Goal: Task Accomplishment & Management: Use online tool/utility

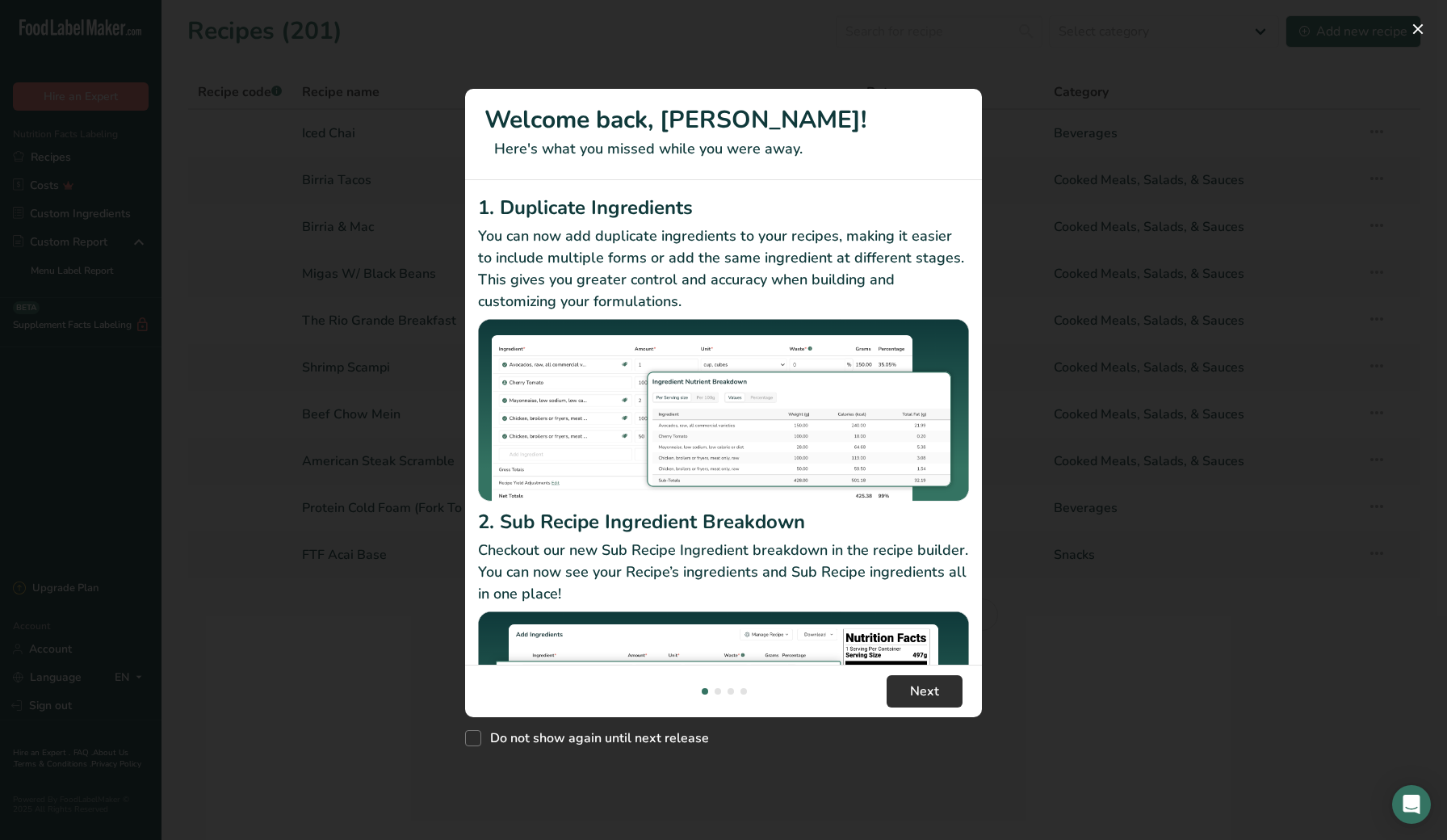
click at [938, 685] on button "Next" at bounding box center [924, 691] width 76 height 32
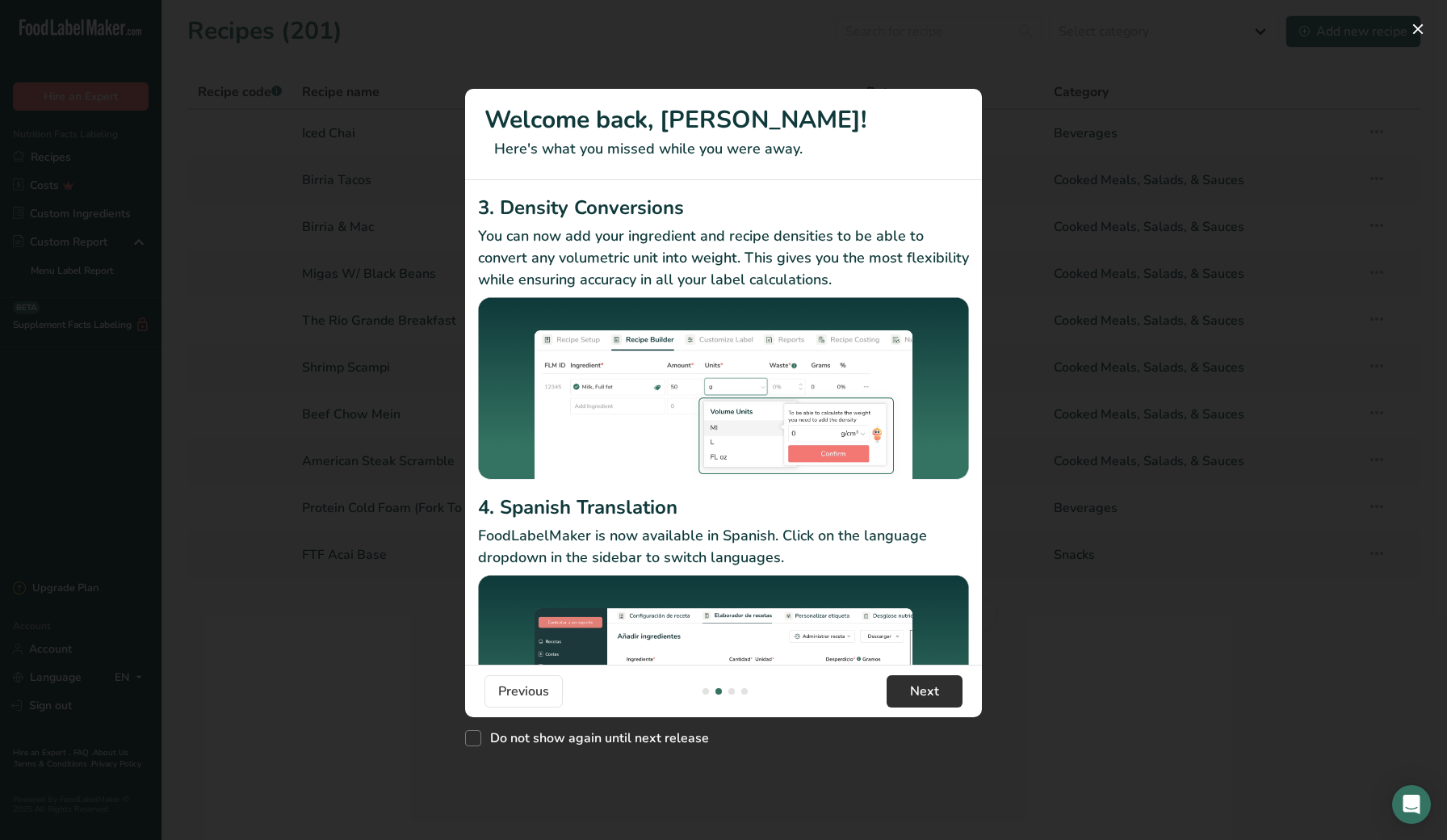
click at [917, 675] on button "Next" at bounding box center [924, 691] width 76 height 32
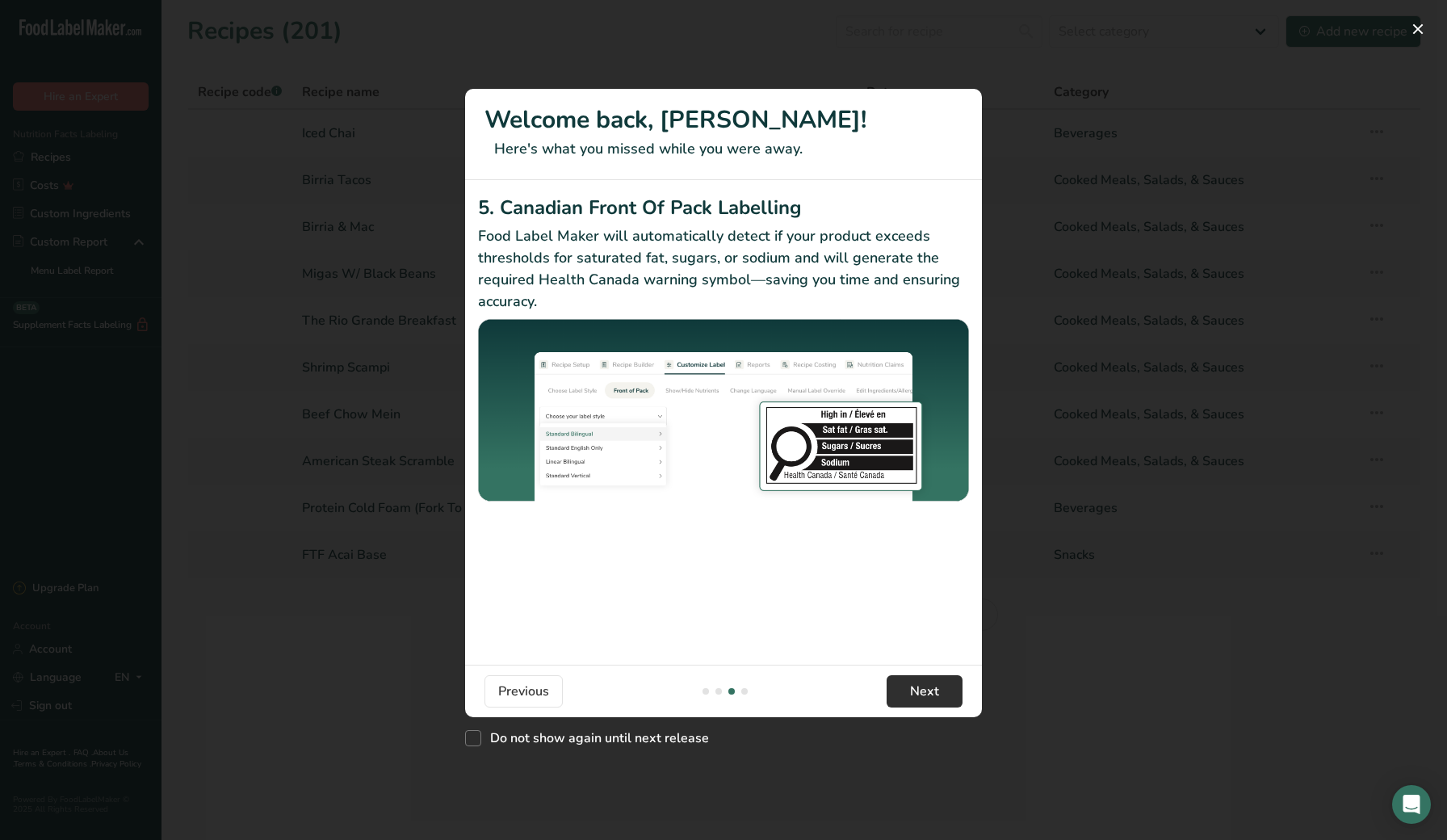
click at [921, 685] on span "Next" at bounding box center [924, 691] width 29 height 19
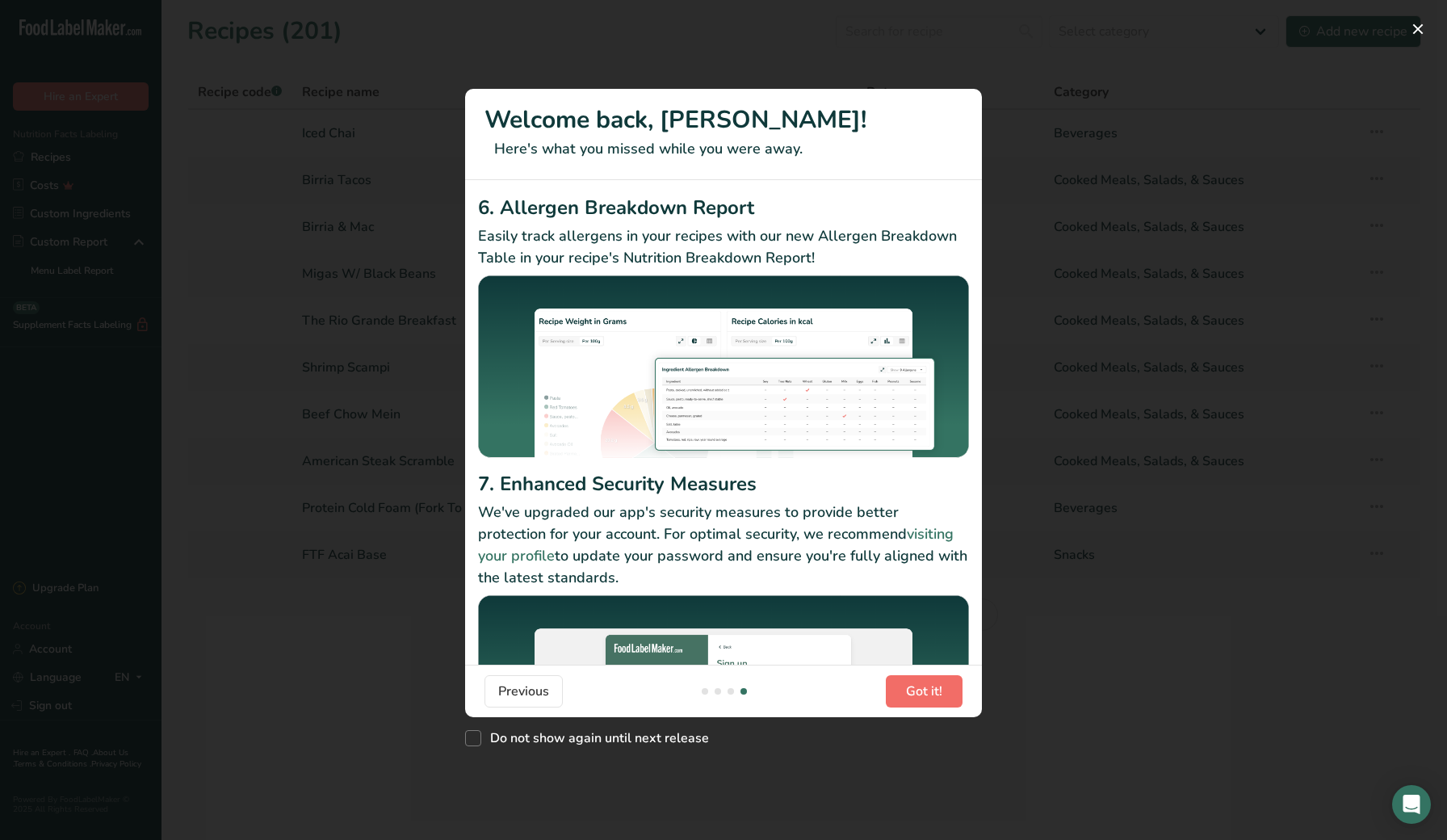
click at [915, 693] on span "Got it!" at bounding box center [924, 691] width 37 height 19
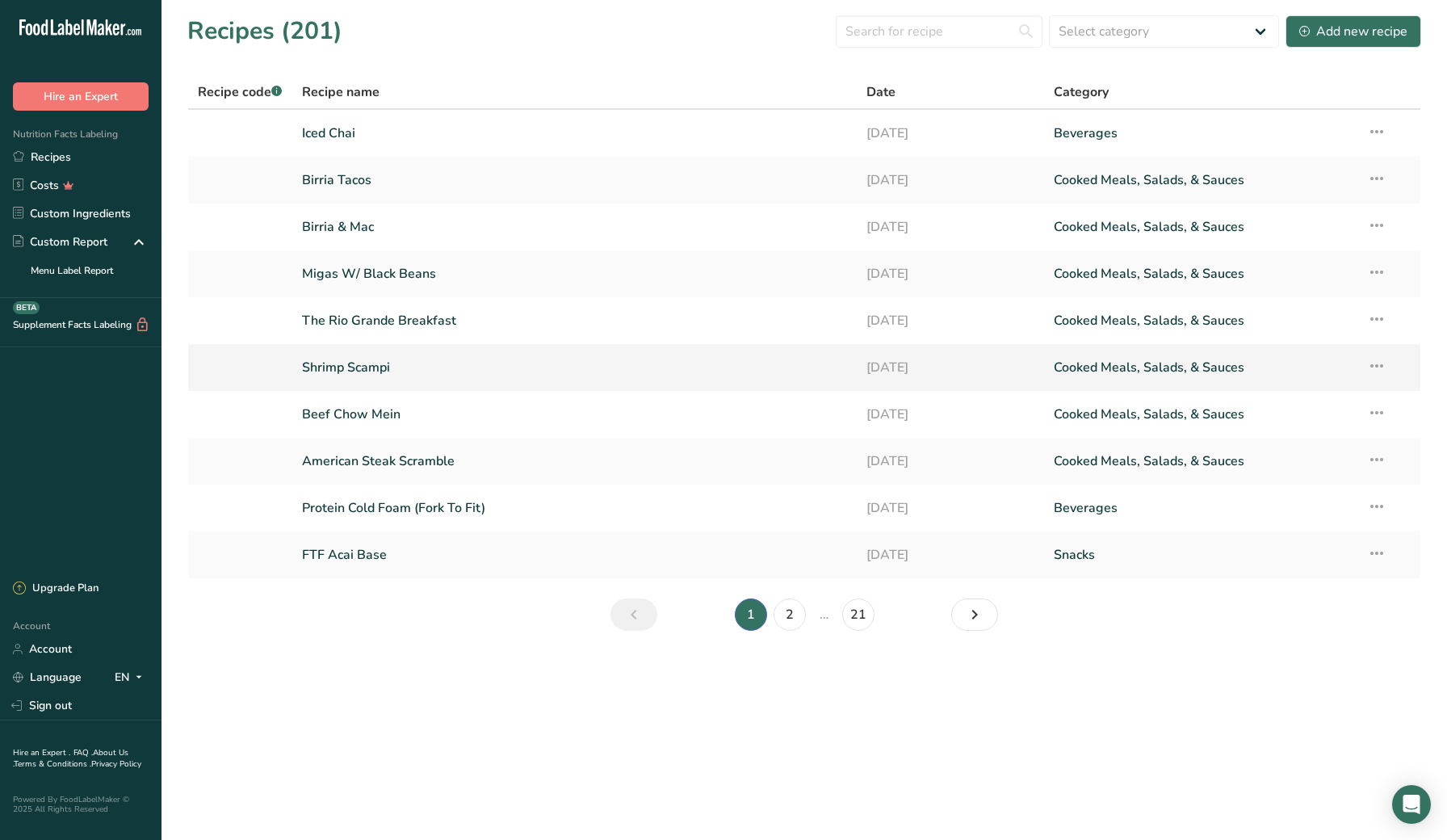
click at [323, 365] on link "Shrimp Scampi" at bounding box center [574, 367] width 545 height 34
click at [361, 645] on section "Recipes (201) Select category All Baked Goods [GEOGRAPHIC_DATA] Confectionery C…" at bounding box center [804, 328] width 1286 height 656
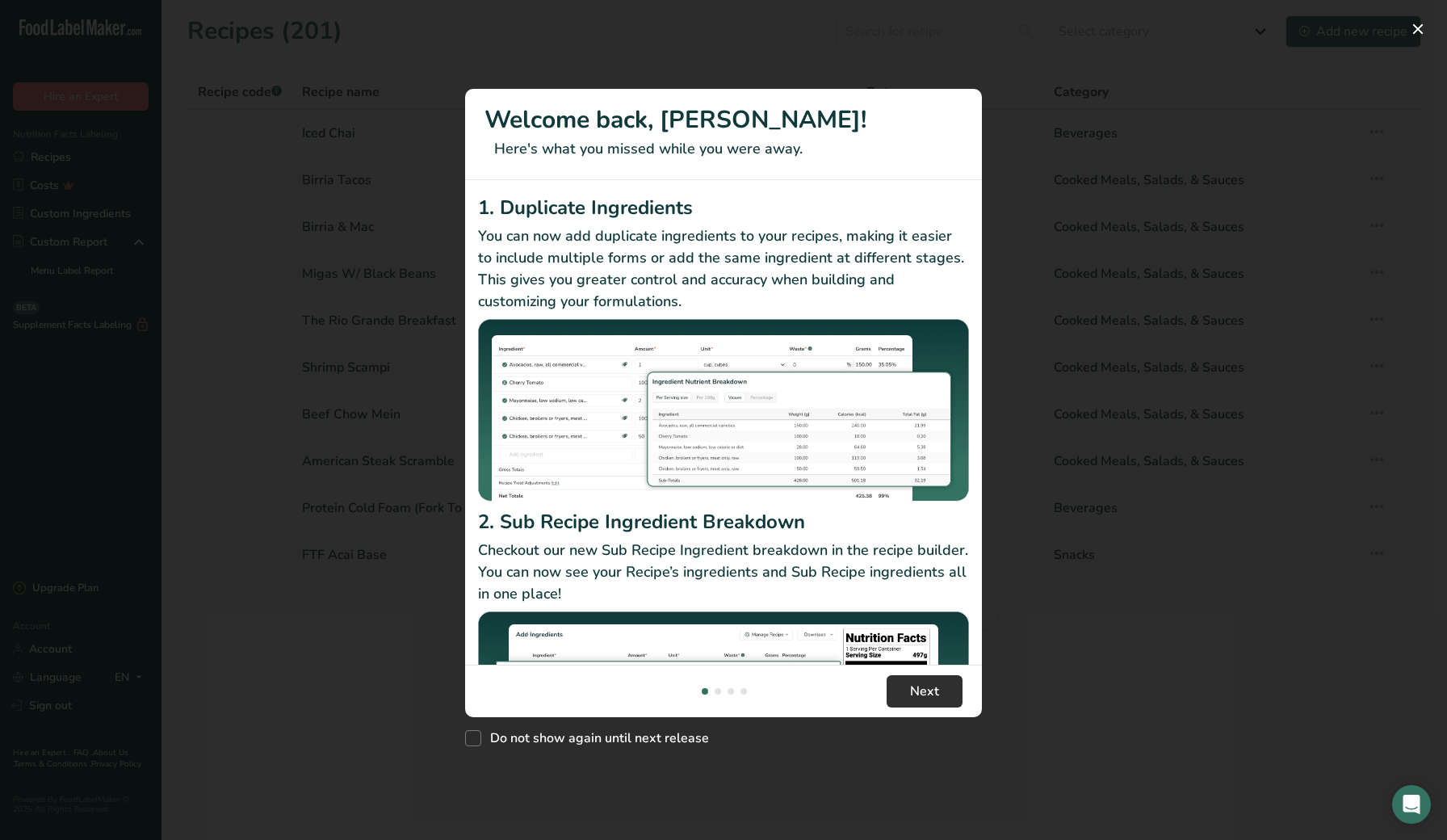
click at [919, 685] on span "Next" at bounding box center [924, 691] width 29 height 19
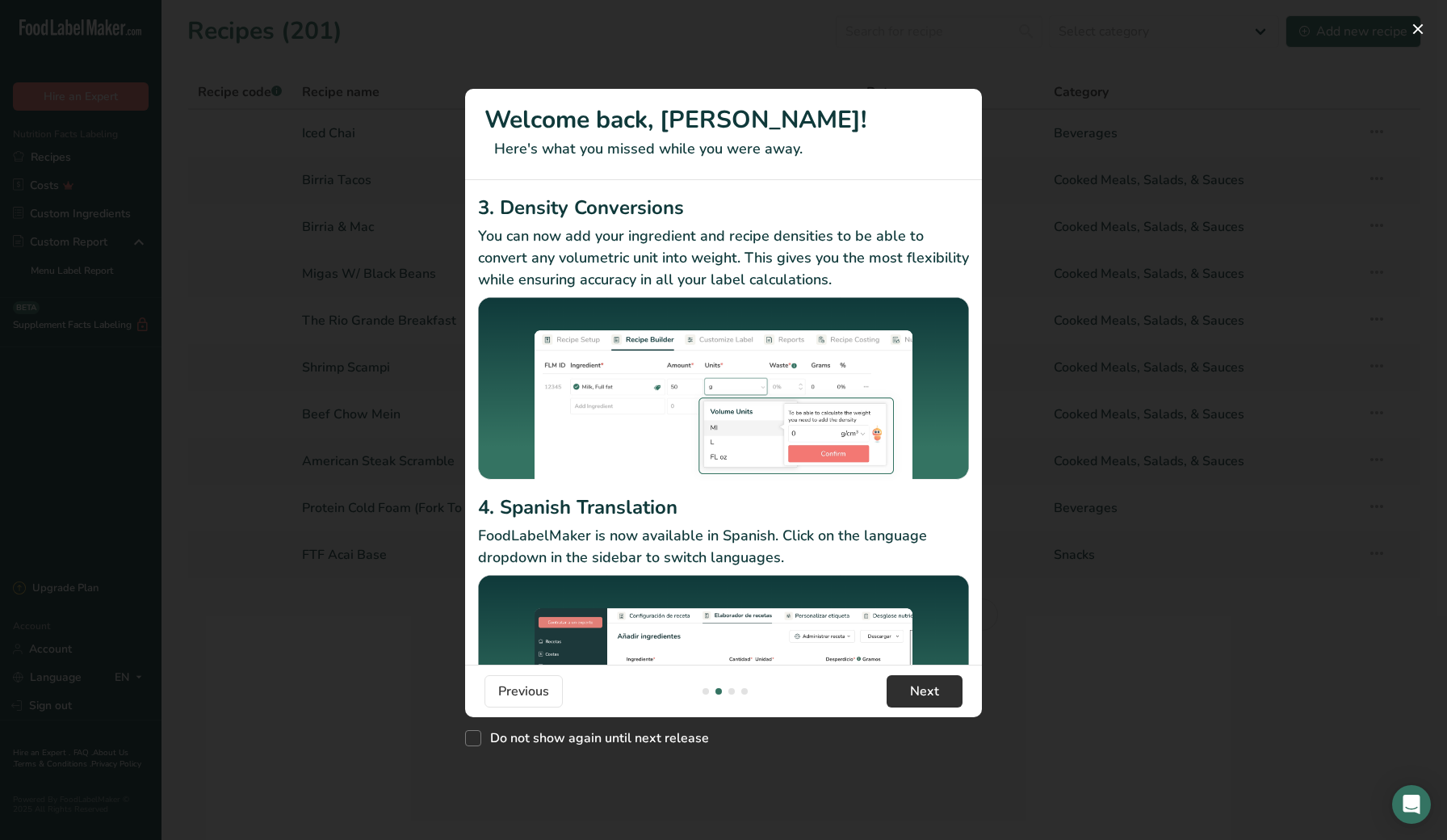
click at [941, 698] on button "Next" at bounding box center [924, 691] width 76 height 32
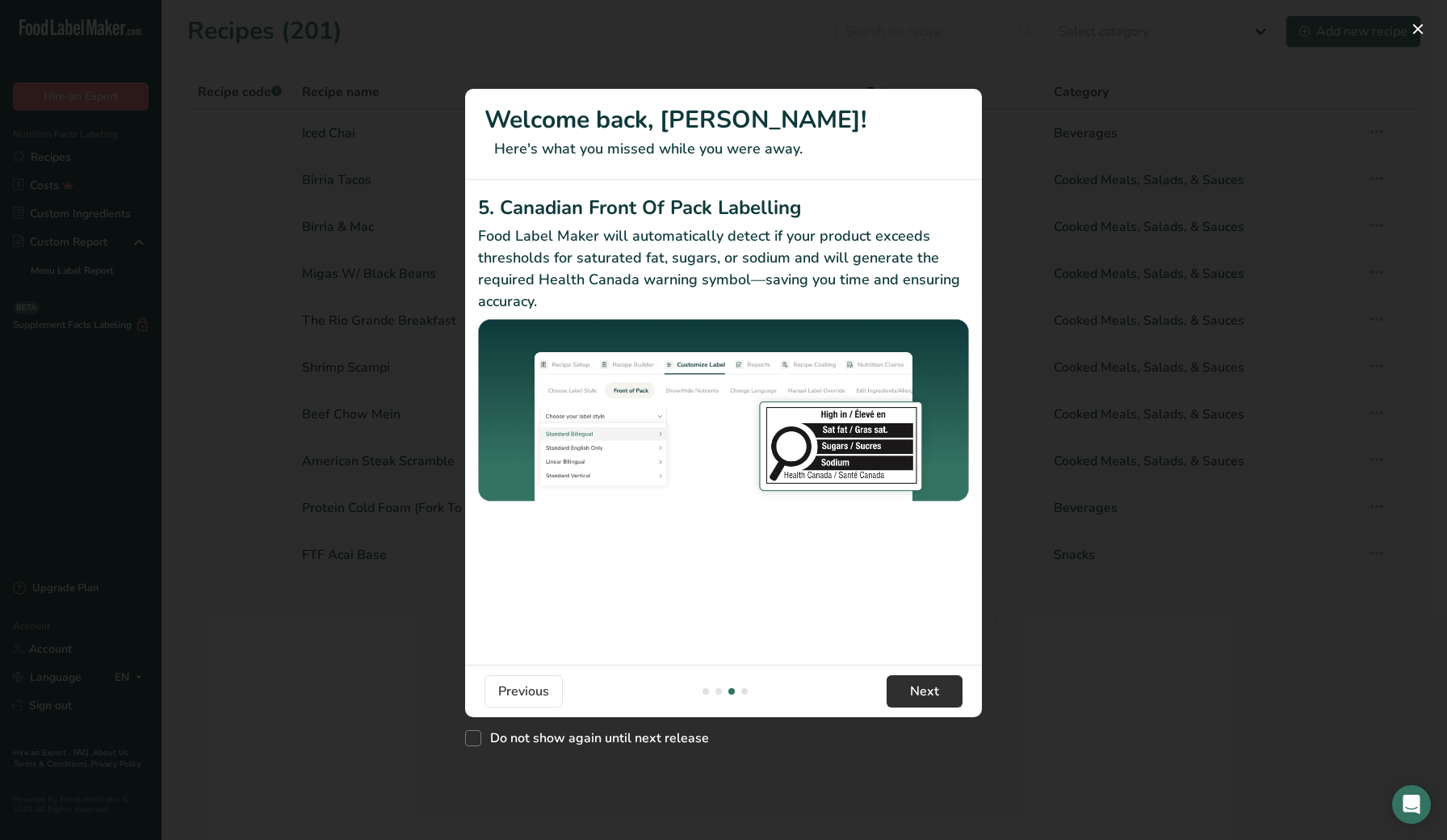
click at [918, 684] on span "Next" at bounding box center [924, 691] width 29 height 19
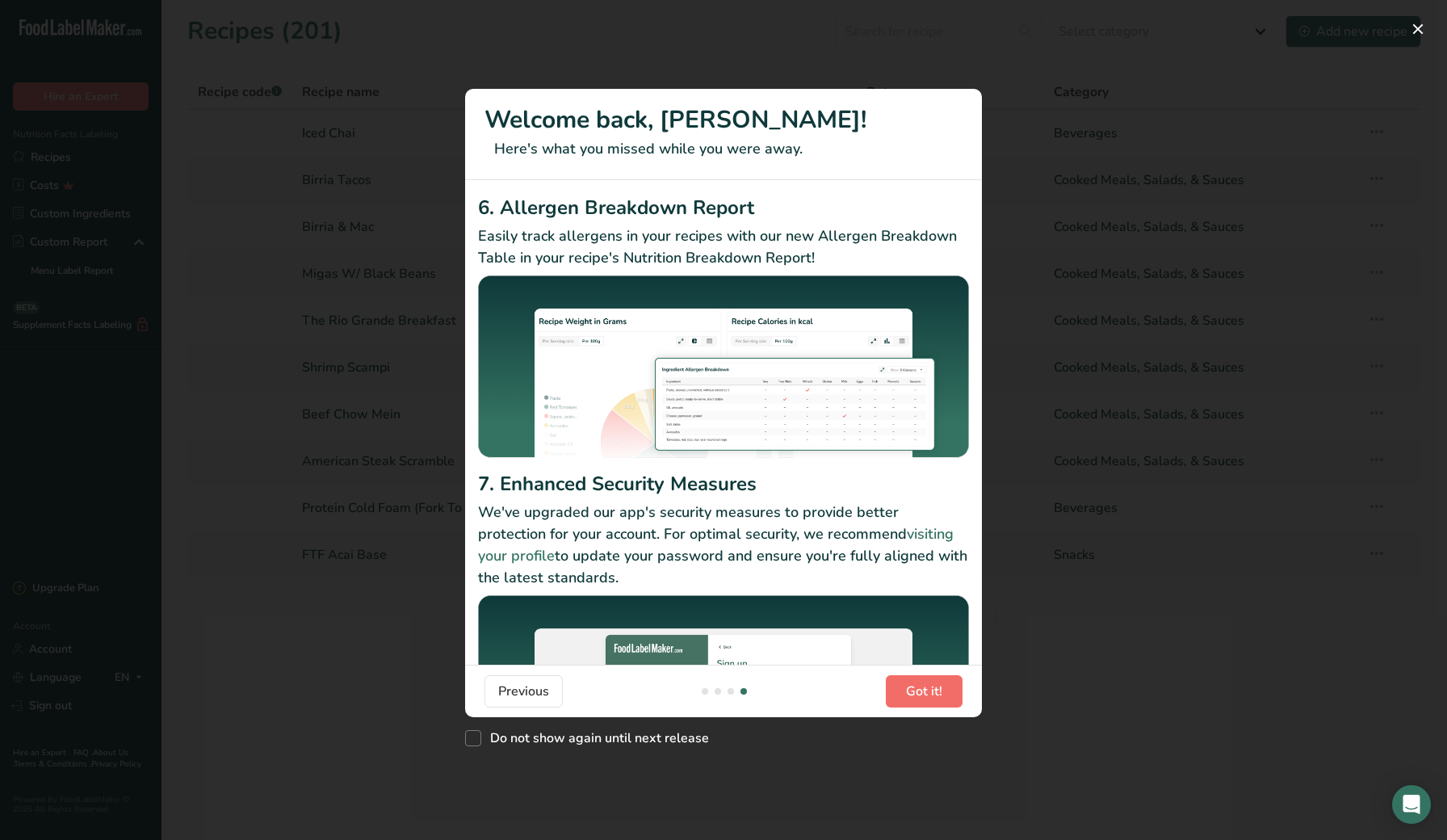
click at [905, 684] on button "Got it!" at bounding box center [924, 691] width 77 height 32
